Goal: Transaction & Acquisition: Book appointment/travel/reservation

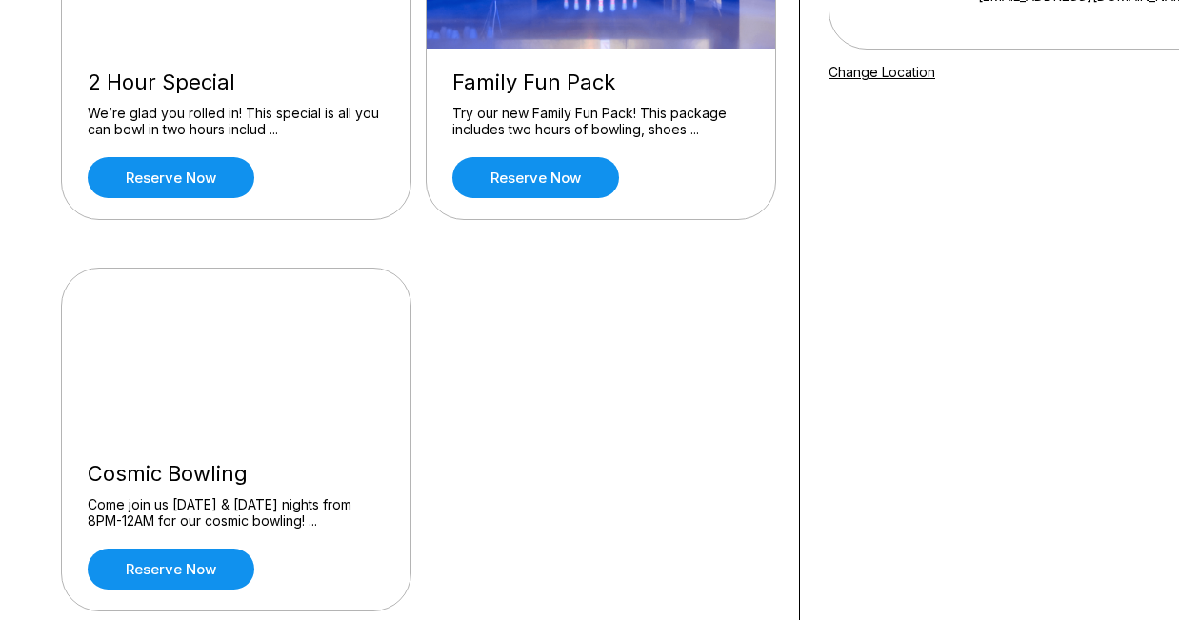
scroll to position [328, 0]
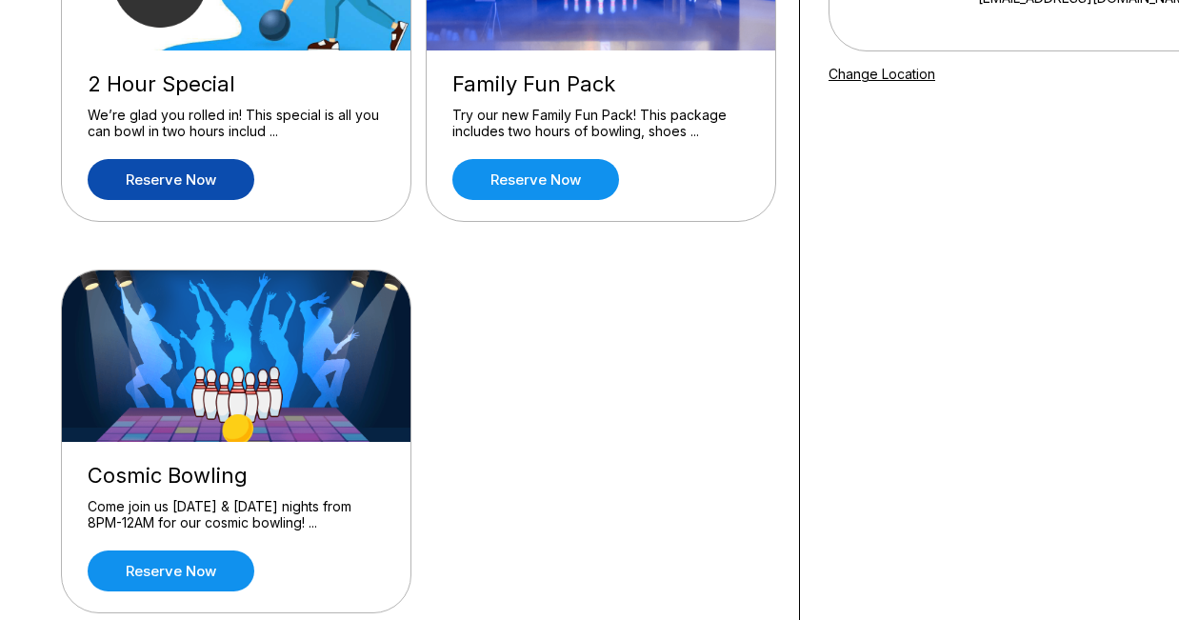
click at [208, 190] on link "Reserve now" at bounding box center [171, 179] width 167 height 41
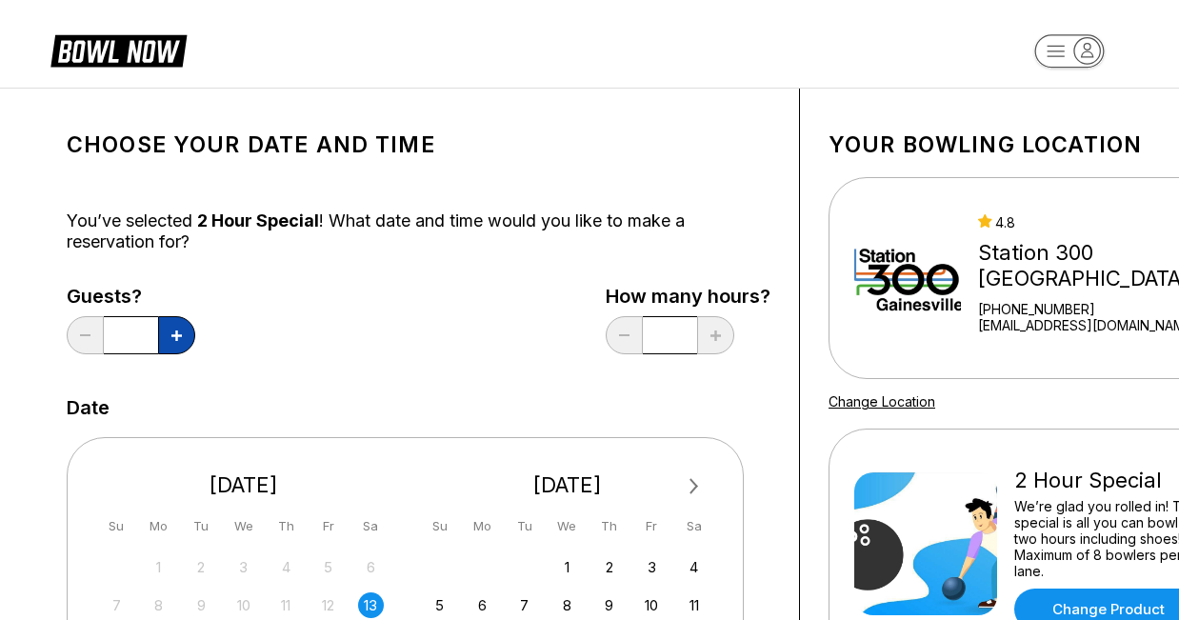
click at [177, 339] on icon at bounding box center [176, 335] width 10 height 10
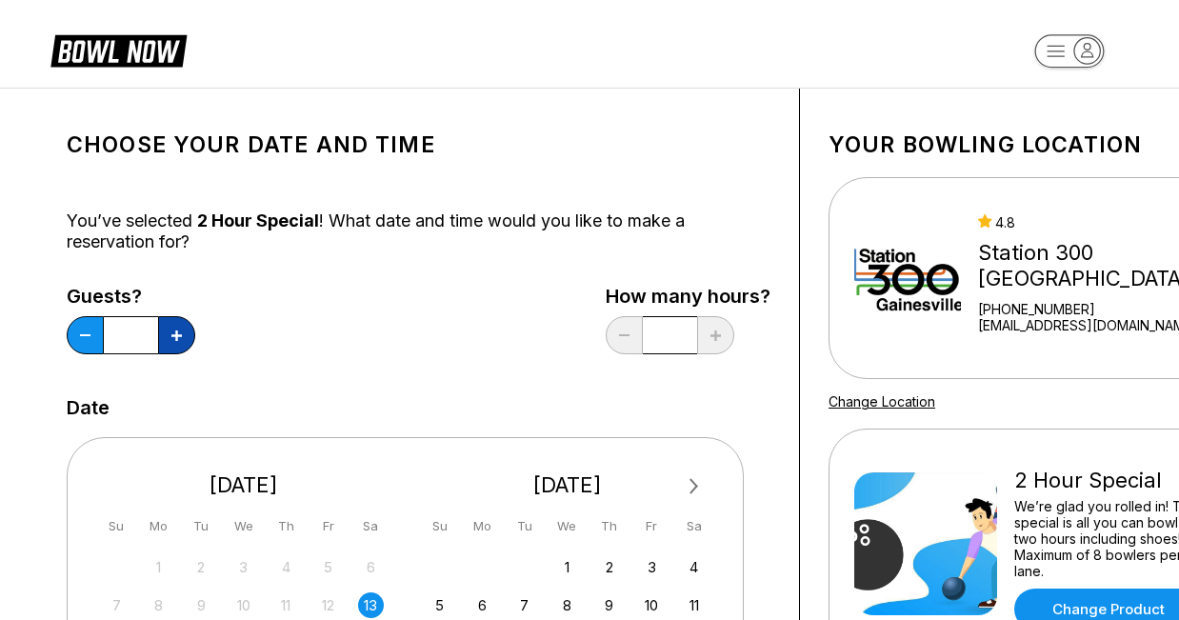
click at [177, 339] on icon at bounding box center [176, 335] width 10 height 10
type input "**"
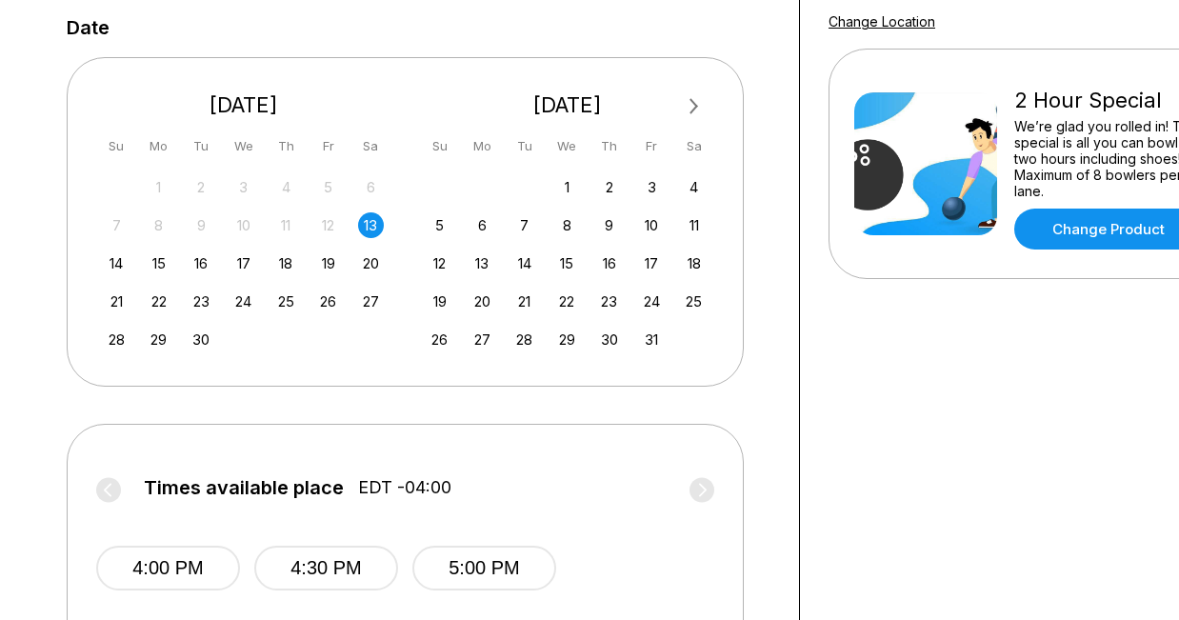
scroll to position [386, 0]
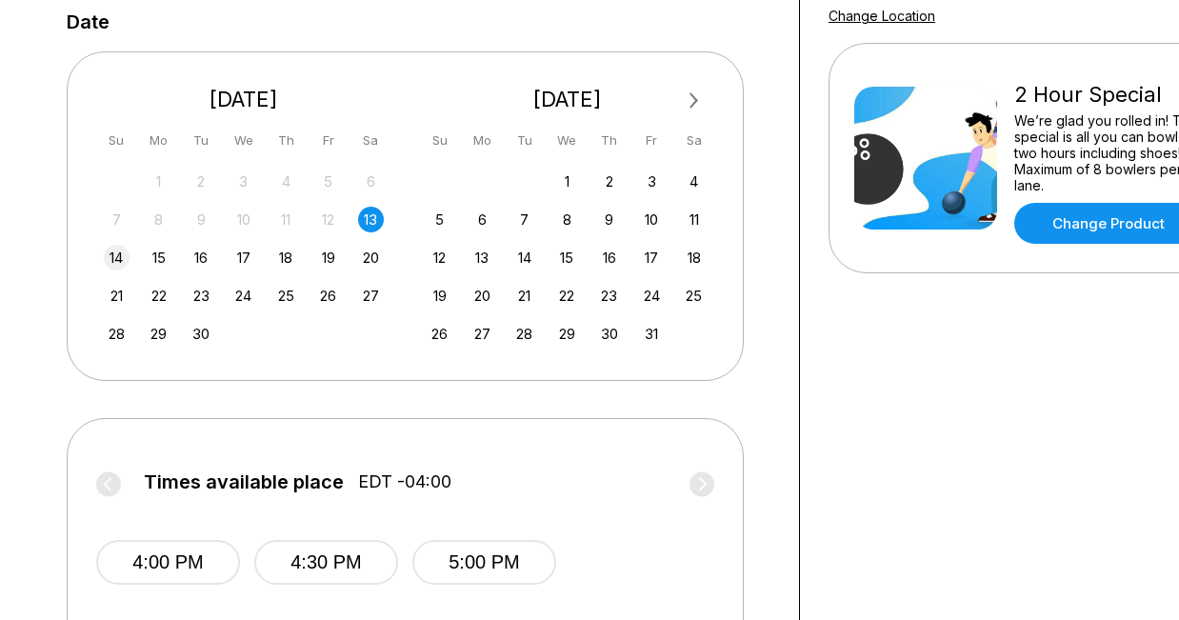
click at [110, 256] on div "14" at bounding box center [117, 258] width 26 height 26
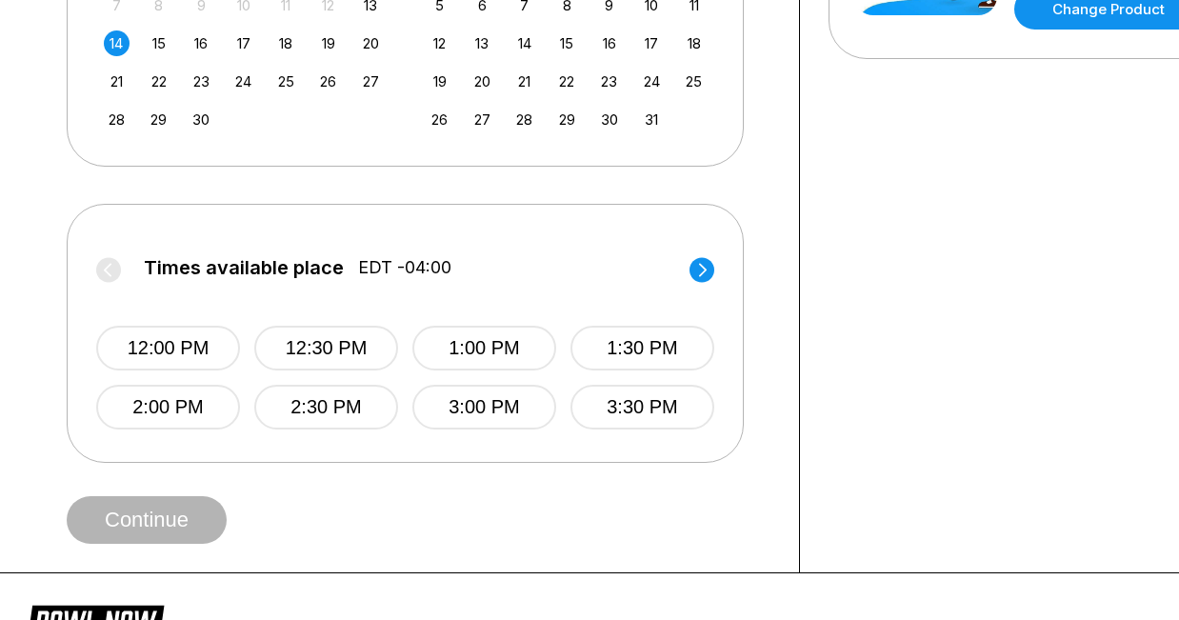
scroll to position [645, 0]
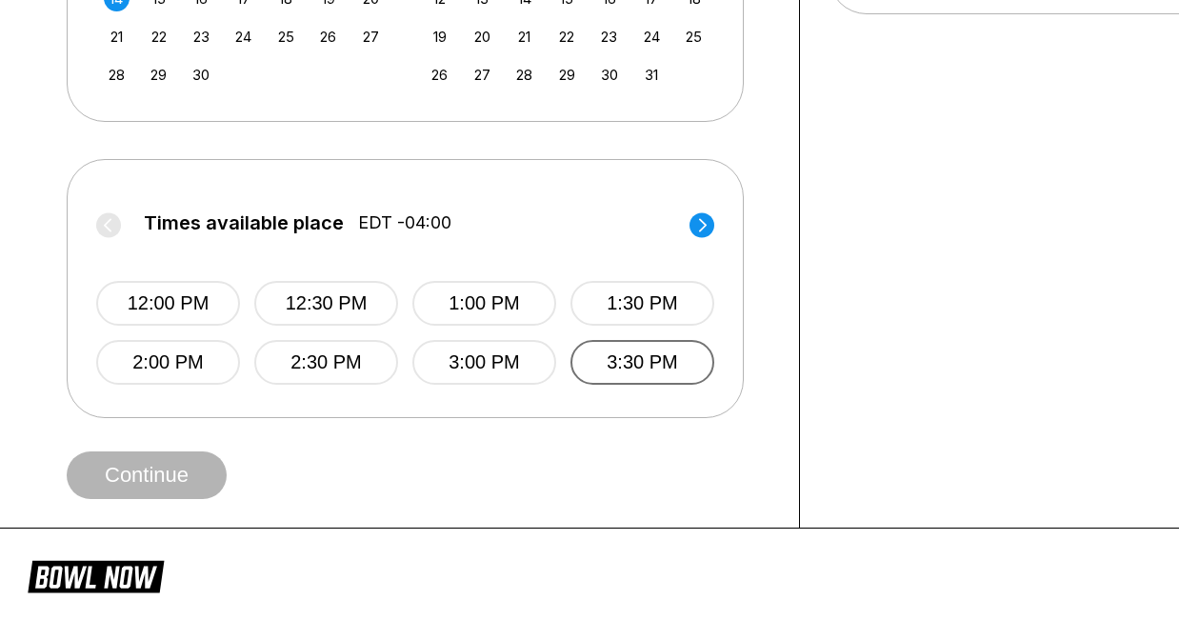
click at [610, 366] on button "3:30 PM" at bounding box center [643, 362] width 144 height 45
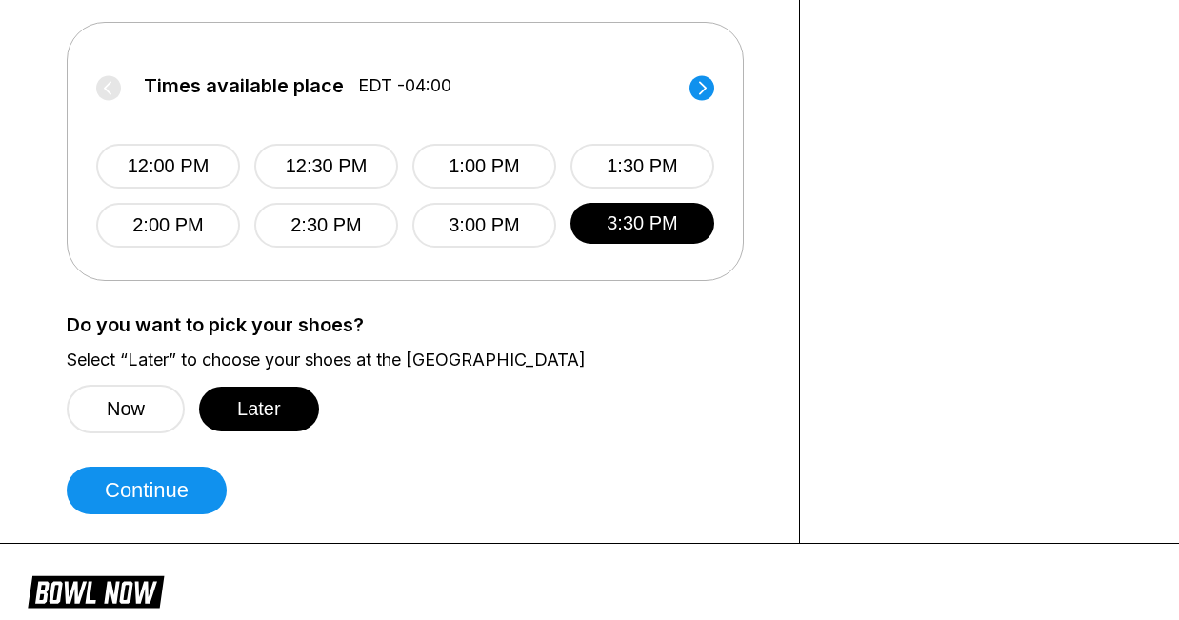
scroll to position [788, 0]
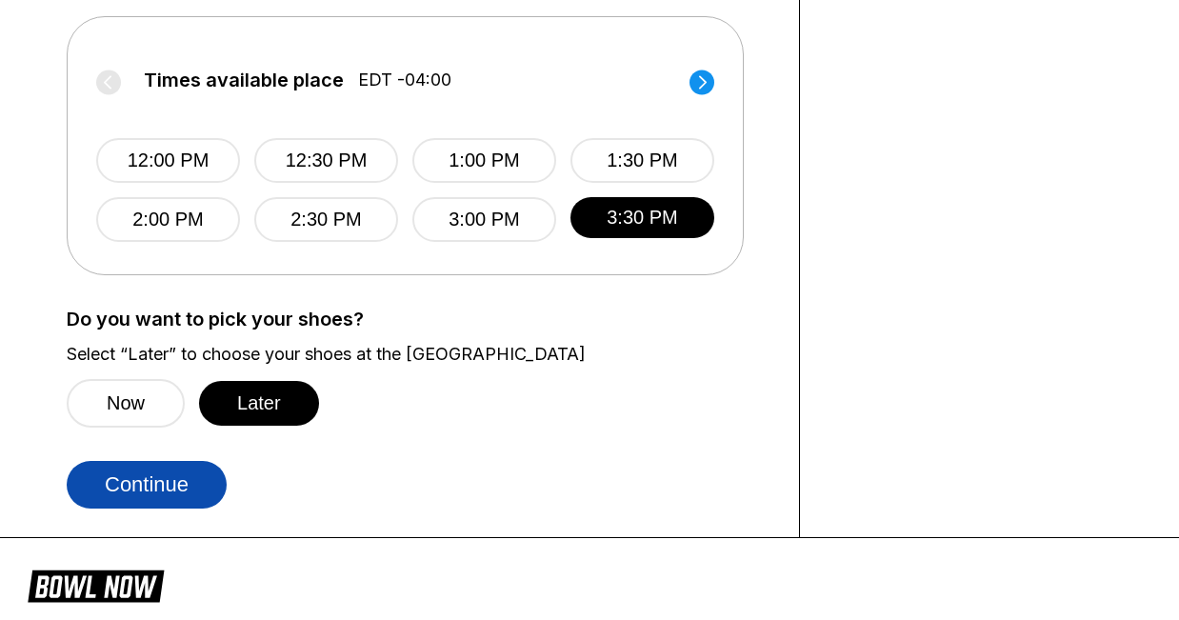
click at [184, 485] on button "Continue" at bounding box center [147, 485] width 160 height 48
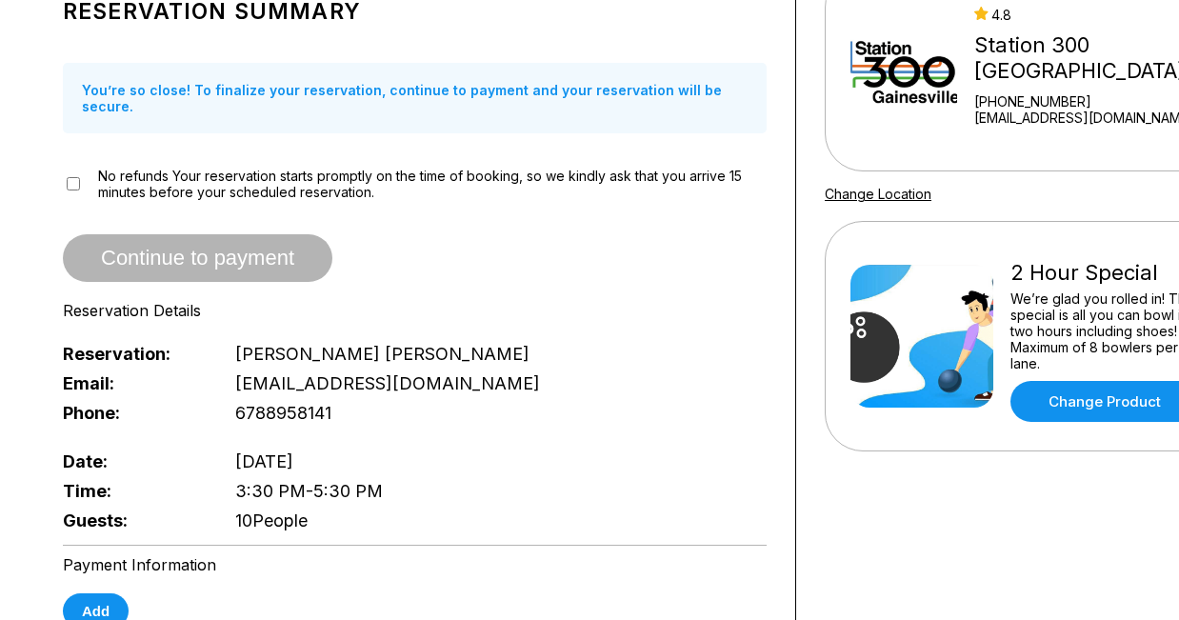
scroll to position [0, 4]
